Goal: Task Accomplishment & Management: Use online tool/utility

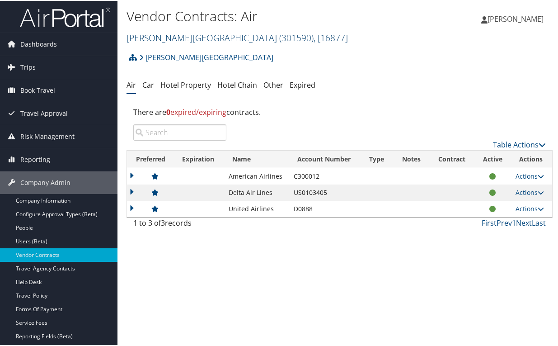
click at [279, 34] on span "( 301590 )" at bounding box center [296, 37] width 34 height 12
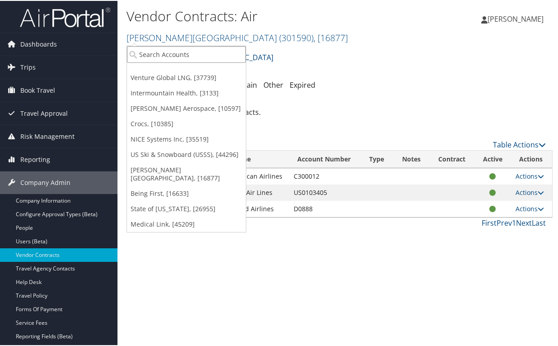
click at [179, 51] on input "search" at bounding box center [186, 53] width 119 height 17
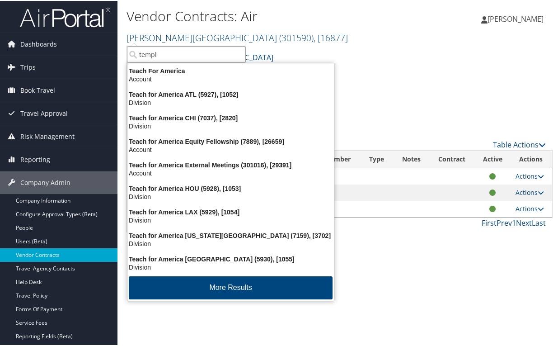
type input "temple"
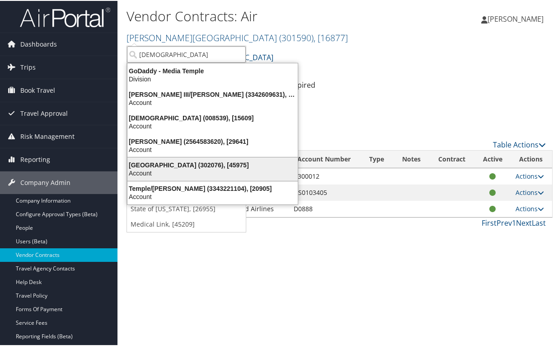
click at [176, 165] on div "Temple University (302076), [45975]" at bounding box center [212, 164] width 181 height 8
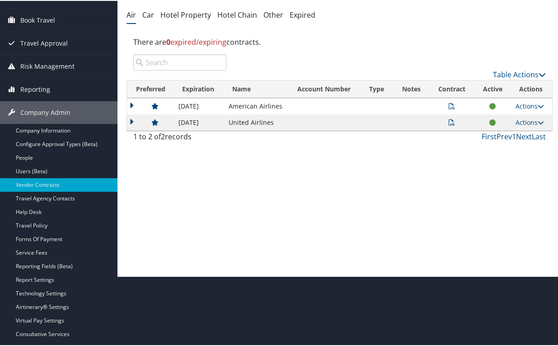
scroll to position [90, 0]
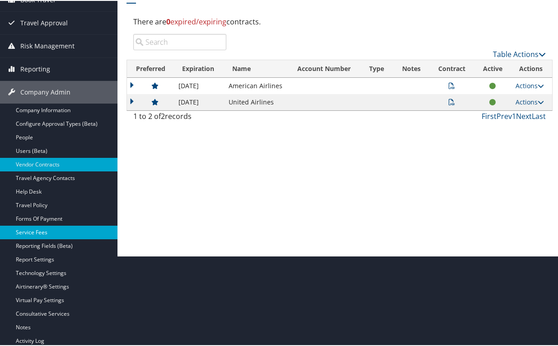
click at [29, 232] on link "Service Fees" at bounding box center [58, 232] width 117 height 14
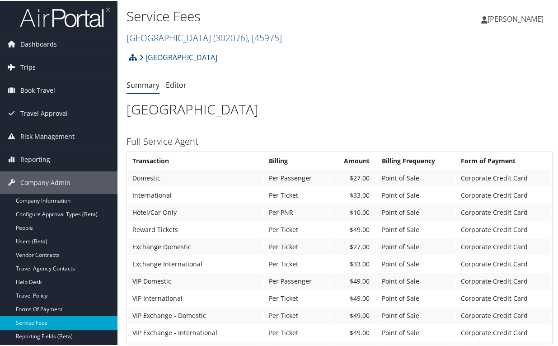
click at [30, 69] on span "Trips" at bounding box center [27, 66] width 15 height 23
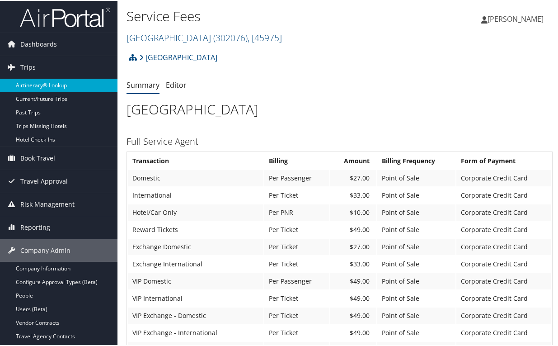
click at [38, 83] on link "Airtinerary® Lookup" at bounding box center [58, 85] width 117 height 14
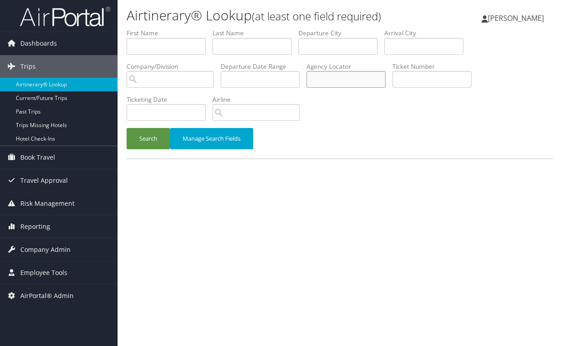
click at [336, 80] on input "text" at bounding box center [345, 79] width 79 height 17
type input "cm5zlc"
click at [127, 128] on button "Search" at bounding box center [148, 138] width 43 height 21
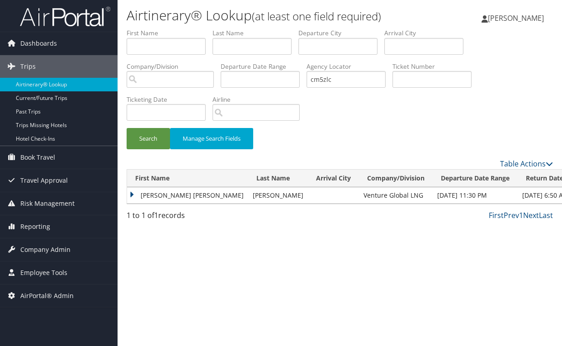
click at [135, 196] on td "JEANNE GWENDOLINE" at bounding box center [187, 195] width 121 height 16
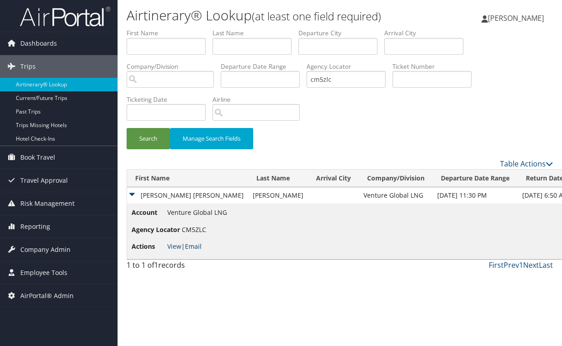
click at [197, 246] on link "Email" at bounding box center [193, 246] width 17 height 9
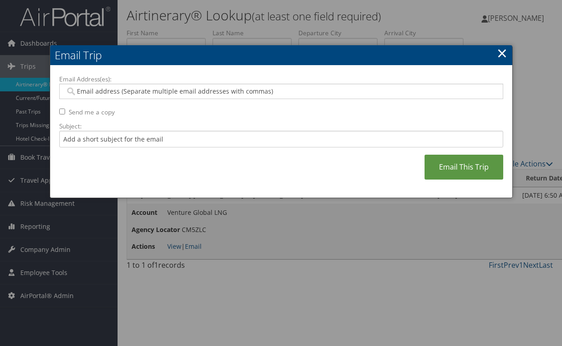
click at [143, 90] on input "Email Address(es):" at bounding box center [281, 91] width 432 height 9
type input "peggy"
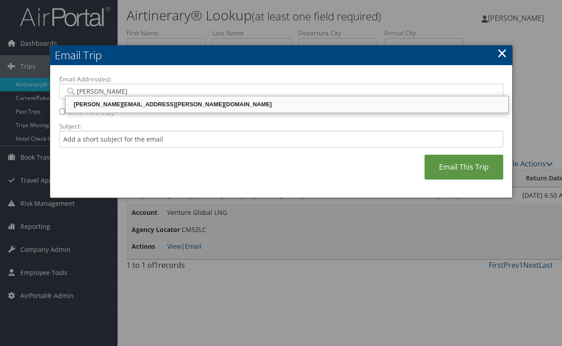
click at [203, 107] on div "peggy.kane@cbtravel.com" at bounding box center [287, 104] width 440 height 9
type input "peggy.kane@cbtravel.com"
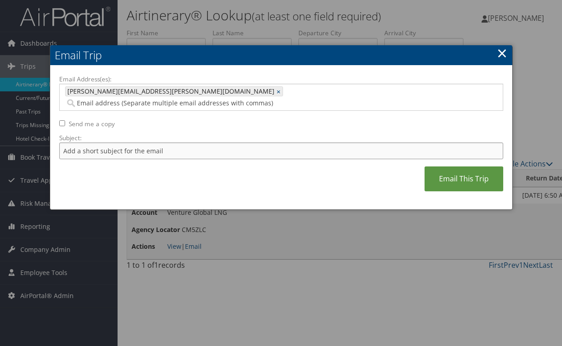
click at [188, 142] on input "Subject:" at bounding box center [281, 150] width 444 height 17
click at [451, 168] on link "Email This Trip" at bounding box center [463, 178] width 79 height 25
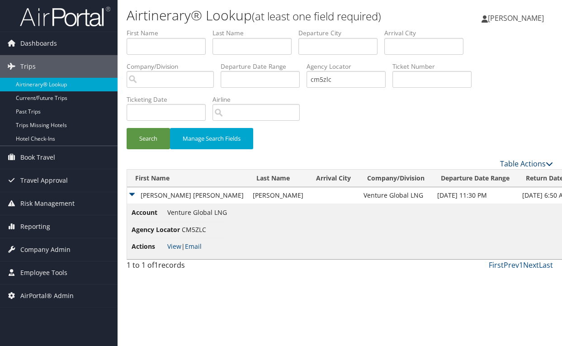
click at [530, 163] on link "Table Actions" at bounding box center [526, 164] width 53 height 10
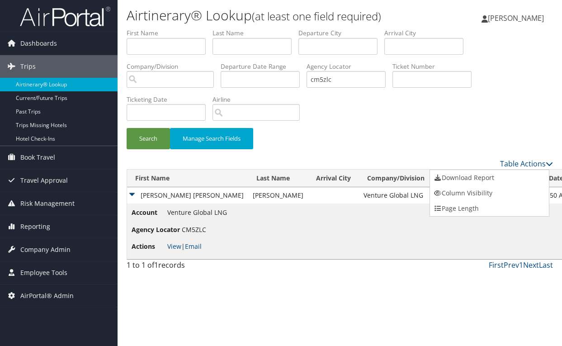
click at [394, 139] on div at bounding box center [281, 173] width 562 height 346
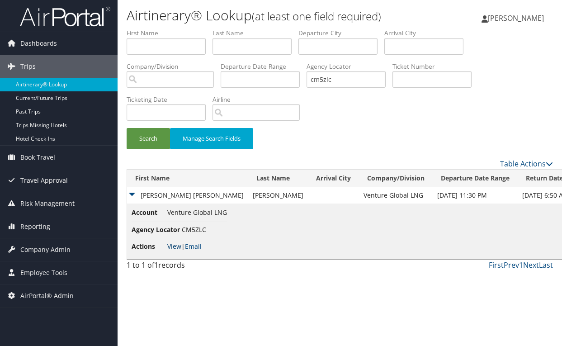
click at [172, 246] on link "View" at bounding box center [174, 246] width 14 height 9
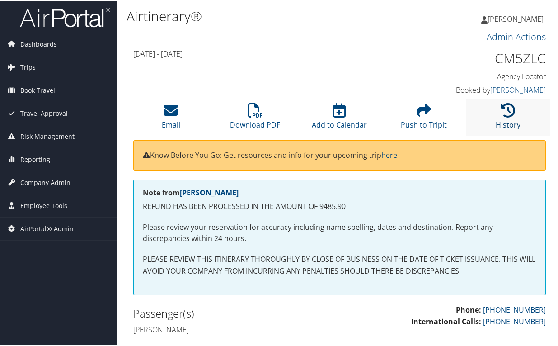
click at [508, 116] on icon at bounding box center [508, 109] width 14 height 14
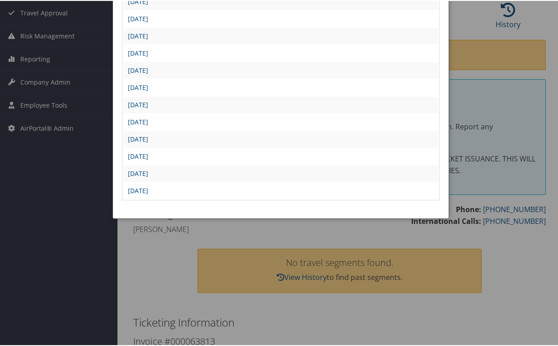
scroll to position [90, 0]
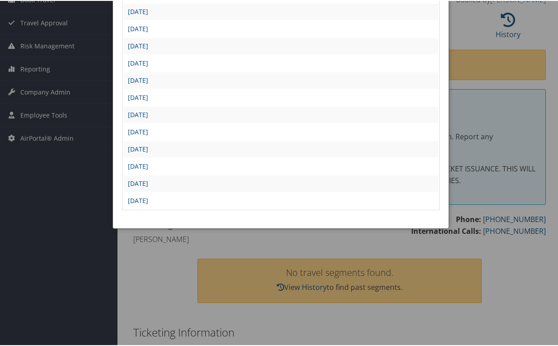
click at [117, 178] on div "Wed Aug 20 18:06:29 MDT 2025 (current) Sat Aug 9 22:09:10 MDT 2025 Sat Aug 9 21…" at bounding box center [281, 101] width 336 height 252
click at [148, 133] on link "[DATE]" at bounding box center [138, 131] width 20 height 9
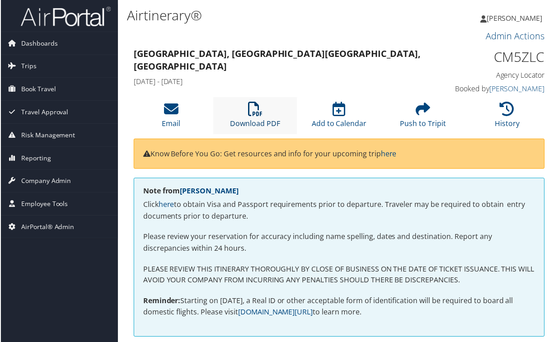
click at [259, 112] on icon at bounding box center [255, 109] width 14 height 14
click at [499, 117] on li "History" at bounding box center [508, 116] width 84 height 37
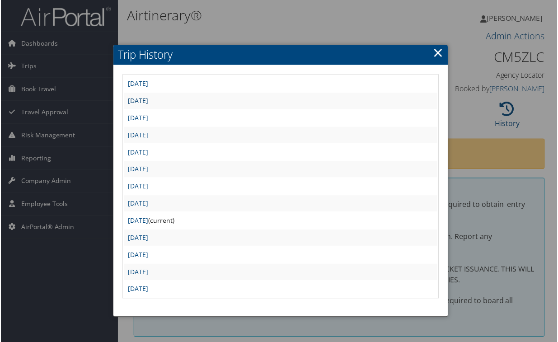
click at [148, 103] on link "[DATE]" at bounding box center [138, 101] width 20 height 9
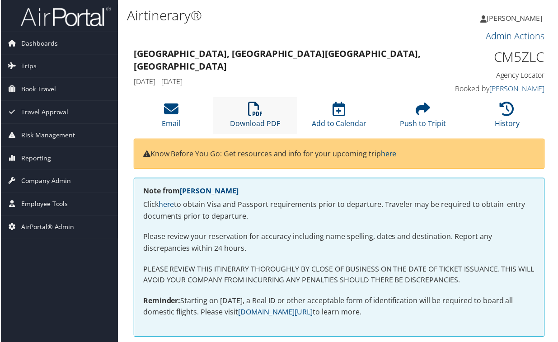
click at [268, 120] on link "Download PDF" at bounding box center [255, 118] width 50 height 22
click at [354, 74] on div "Singapore, Singapore Milan, Italy Sun 07 Sep 2025 - Sun 14 Sep 2025" at bounding box center [286, 68] width 319 height 44
